Goal: Information Seeking & Learning: Learn about a topic

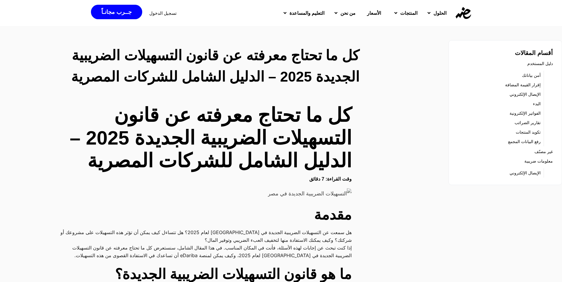
click at [212, 9] on div "تسجيل الدخول جــرب مجانـاً" at bounding box center [152, 13] width 123 height 20
